Goal: Check status: Check status

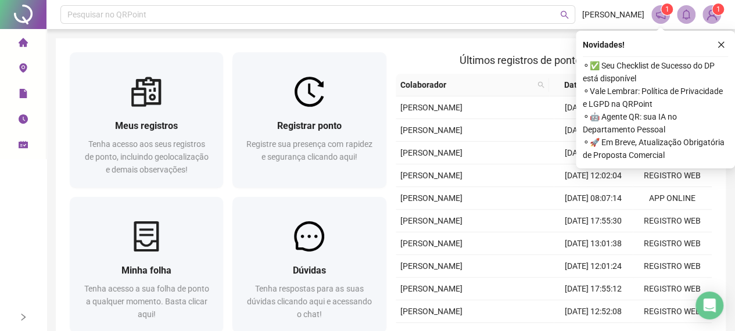
click at [26, 43] on icon "home" at bounding box center [22, 42] width 9 height 9
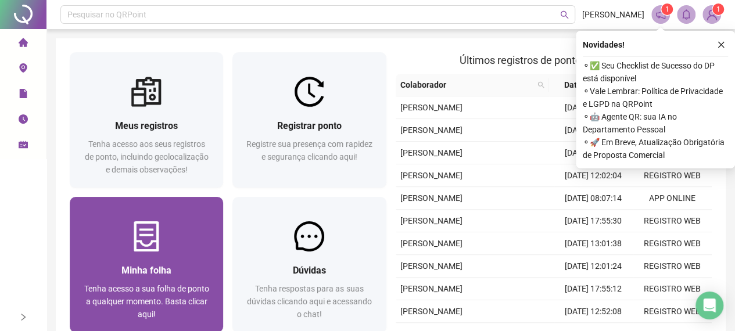
click at [177, 267] on div "Minha folha" at bounding box center [146, 270] width 125 height 15
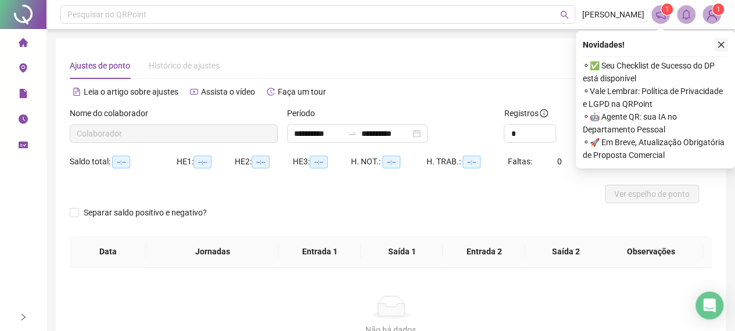
click at [717, 45] on icon "close" at bounding box center [721, 45] width 8 height 8
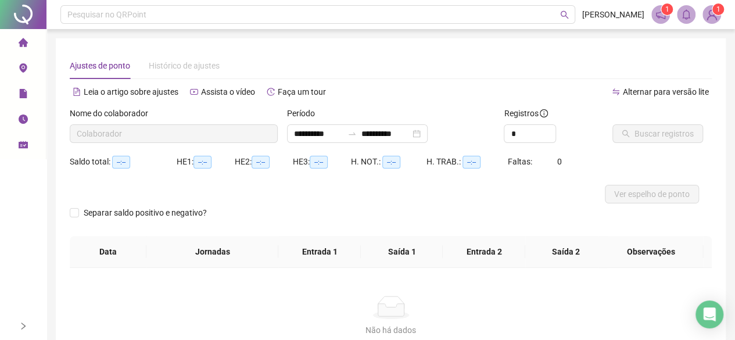
type input "**********"
click at [644, 140] on button "Buscar registros" at bounding box center [657, 133] width 91 height 19
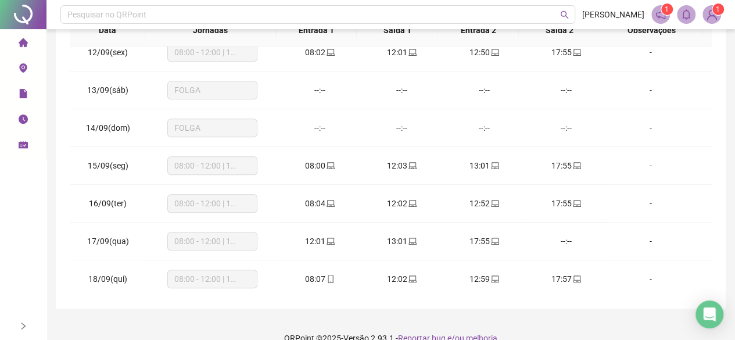
scroll to position [253, 0]
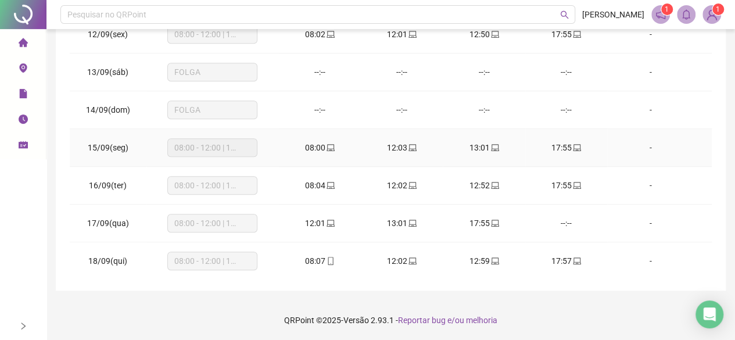
click at [687, 131] on td "-" at bounding box center [659, 148] width 105 height 38
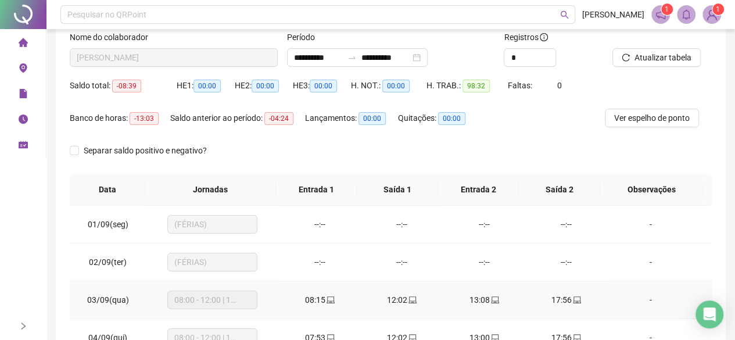
scroll to position [0, 0]
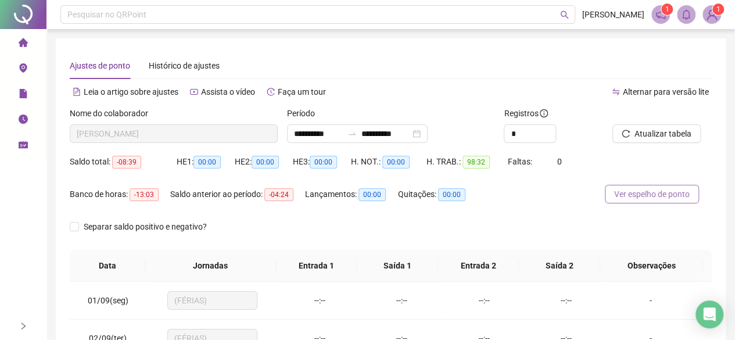
click at [645, 193] on span "Ver espelho de ponto" at bounding box center [651, 194] width 75 height 13
